Goal: Task Accomplishment & Management: Complete application form

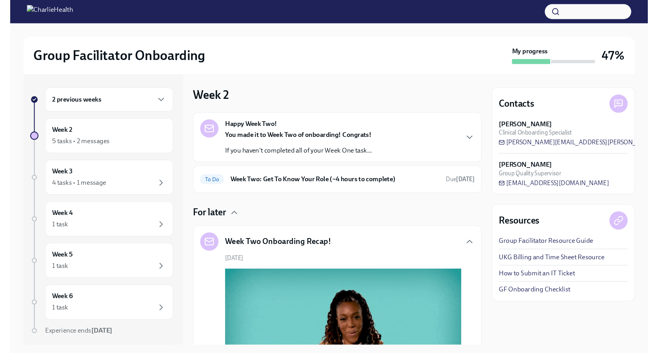
scroll to position [492, 0]
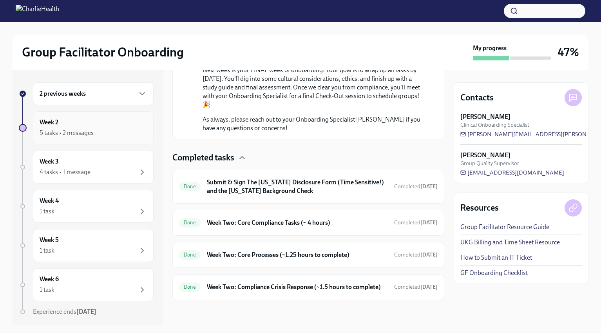
click at [104, 122] on div "Week 2 5 tasks • 2 messages" at bounding box center [93, 128] width 107 height 20
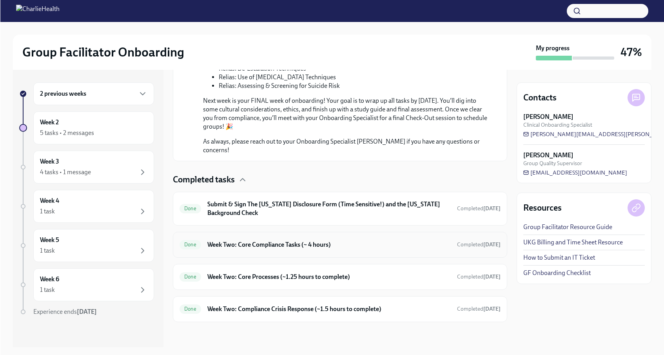
scroll to position [472, 0]
click at [108, 168] on div "4 tasks • 1 message" at bounding box center [93, 171] width 107 height 9
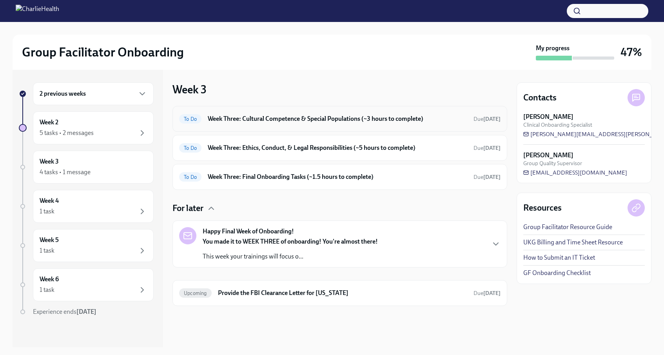
click at [276, 120] on h6 "Week Three: Cultural Competence & Special Populations (~3 hours to complete)" at bounding box center [337, 118] width 259 height 9
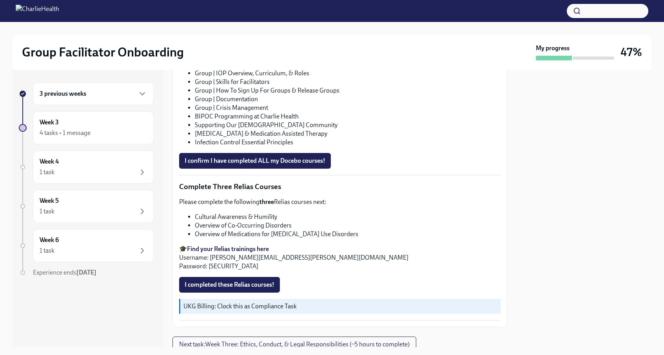
scroll to position [569, 0]
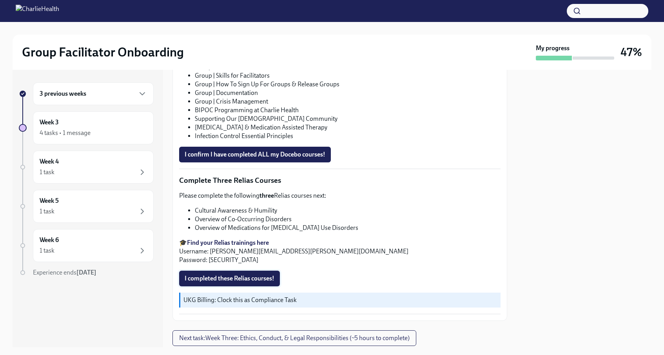
click at [231, 277] on span "I completed these Relias courses!" at bounding box center [230, 278] width 90 height 8
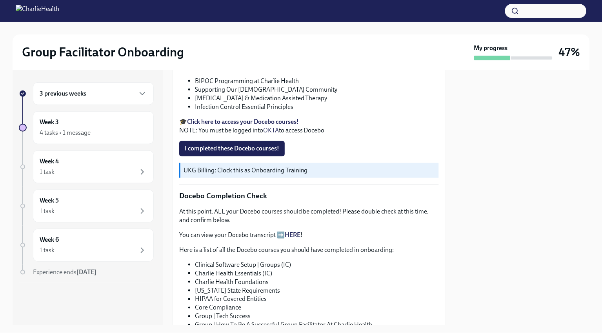
scroll to position [294, 0]
click at [116, 97] on div "3 previous weeks" at bounding box center [93, 93] width 107 height 9
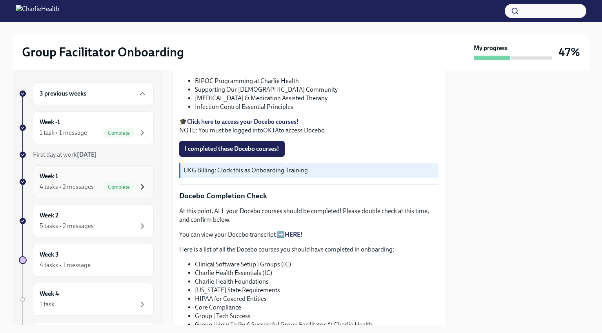
click at [143, 183] on icon "button" at bounding box center [142, 186] width 9 height 9
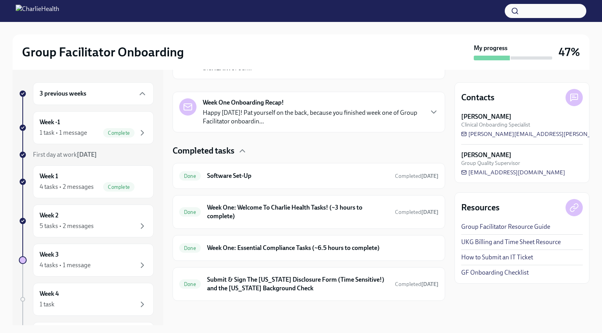
scroll to position [161, 0]
click at [238, 250] on h6 "Week One: Essential Compliance Tasks (~6.5 hours to complete)" at bounding box center [322, 247] width 231 height 9
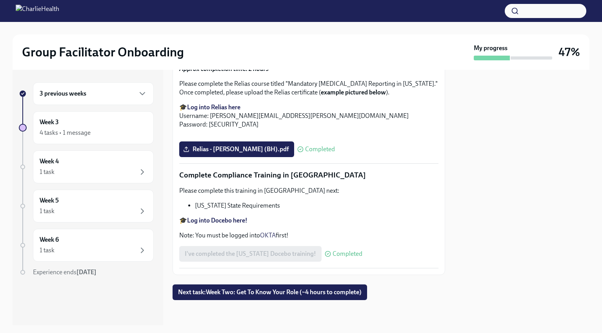
scroll to position [1689, 0]
click at [245, 294] on span "Next task : Week Two: Get To Know Your Role (~4 hours to complete)" at bounding box center [269, 293] width 183 height 8
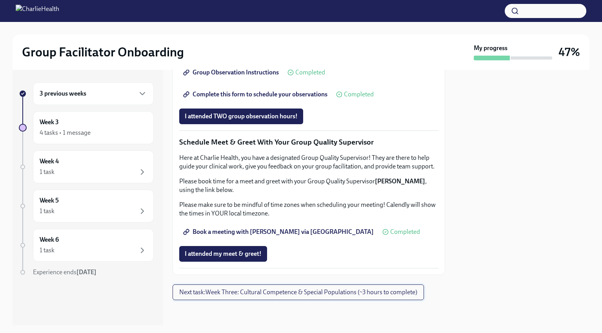
scroll to position [721, 0]
click at [246, 254] on span "I attended my meet & greet!" at bounding box center [223, 254] width 77 height 8
click at [250, 293] on span "Next task : Week Three: Cultural Competence & Special Populations (~3 hours to …" at bounding box center [298, 293] width 238 height 8
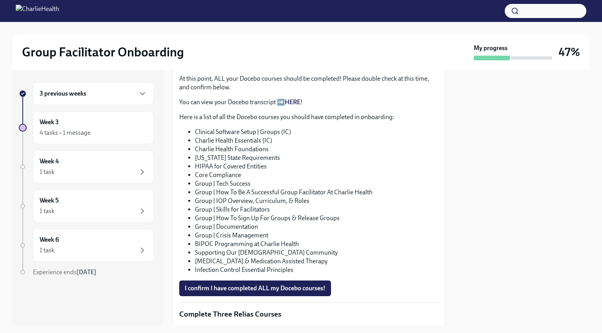
scroll to position [425, 0]
click at [296, 99] on link "HERE" at bounding box center [293, 102] width 16 height 7
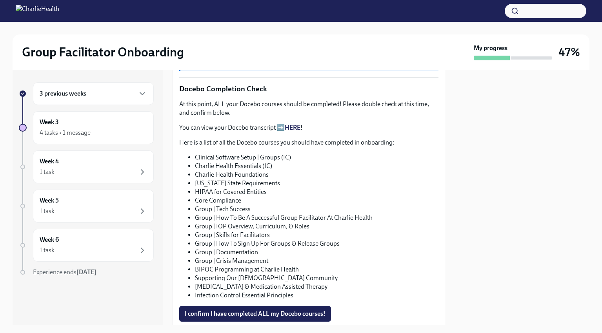
scroll to position [400, 0]
